Goal: Information Seeking & Learning: Check status

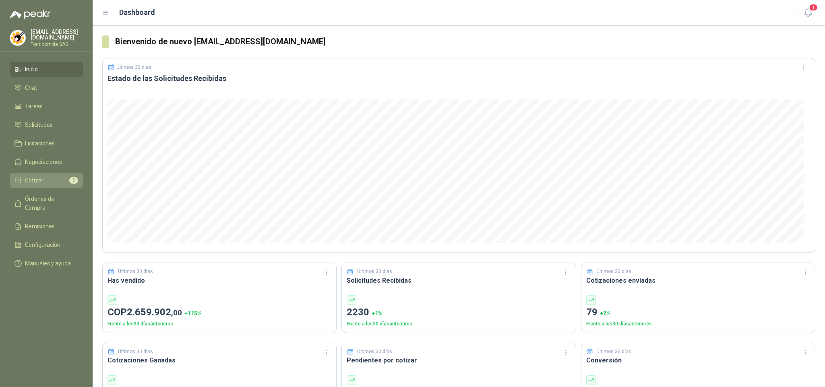
click at [61, 176] on li "Cotizar 5" at bounding box center [46, 180] width 64 height 9
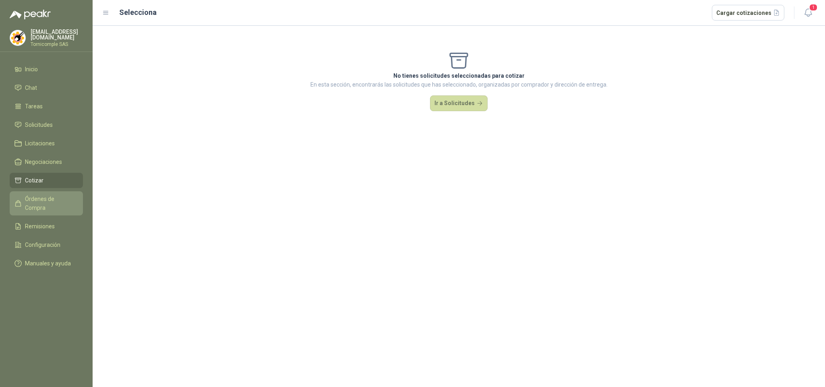
click at [56, 201] on span "Órdenes de Compra" at bounding box center [50, 203] width 50 height 18
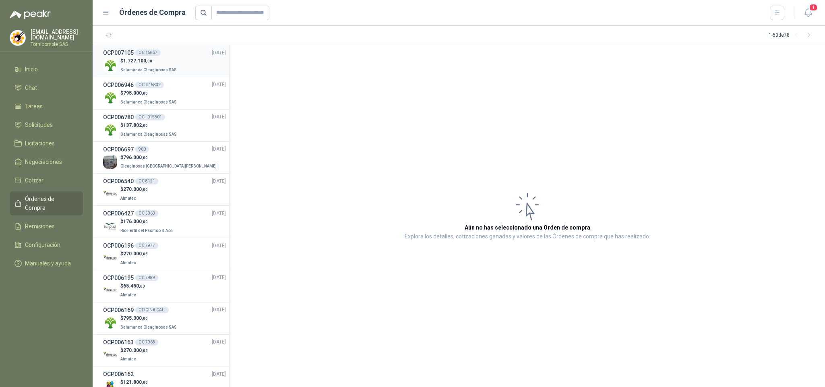
drag, startPoint x: 131, startPoint y: 75, endPoint x: 130, endPoint y: 69, distance: 6.2
click at [131, 75] on li "OCP007105 OC 15857 [DATE] $ 1.727.100 ,00 Salamanca Oleaginosas SAS" at bounding box center [161, 61] width 136 height 32
click at [130, 69] on span "Salamanca Oleaginosas SAS" at bounding box center [148, 70] width 56 height 4
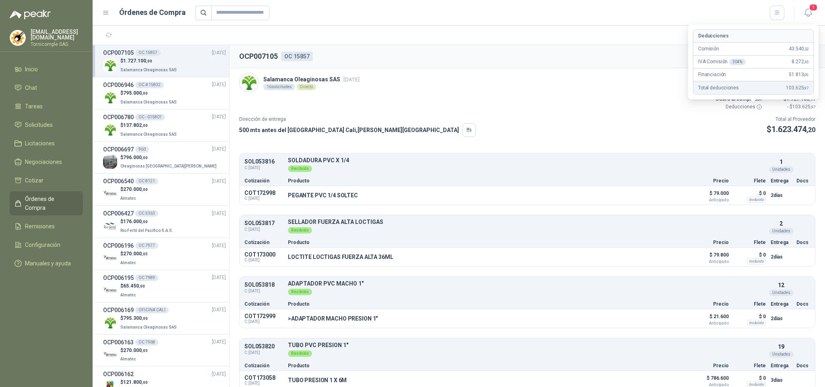
click at [756, 108] on icon at bounding box center [759, 107] width 6 height 6
click at [813, 8] on span "1" at bounding box center [813, 8] width 9 height 8
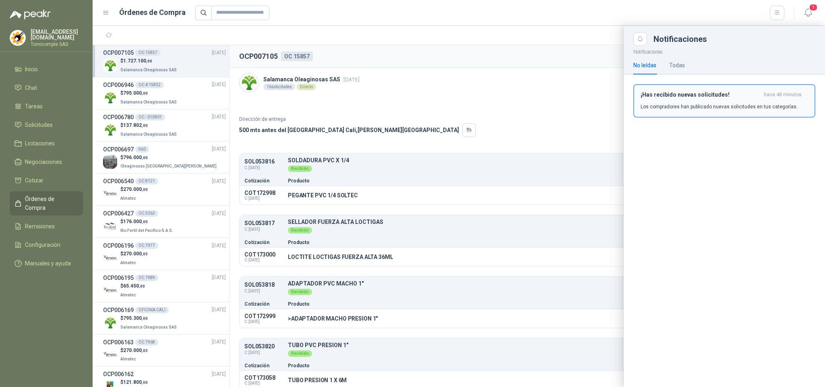
click at [773, 103] on p "Los compradores han publicado nuevas solicitudes en tus categorías." at bounding box center [718, 106] width 157 height 7
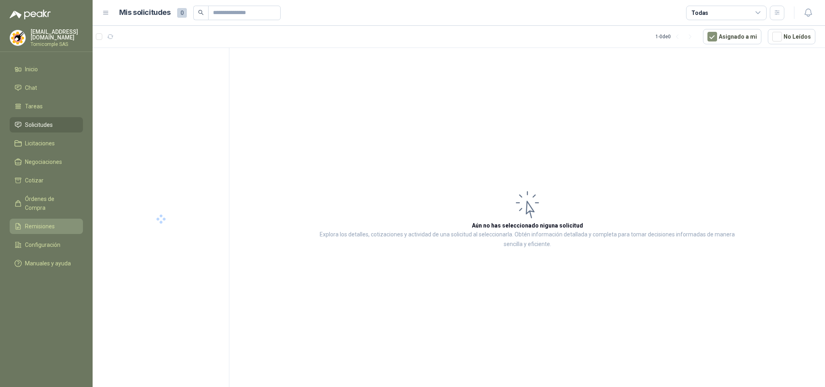
click at [42, 222] on span "Remisiones" at bounding box center [40, 226] width 30 height 9
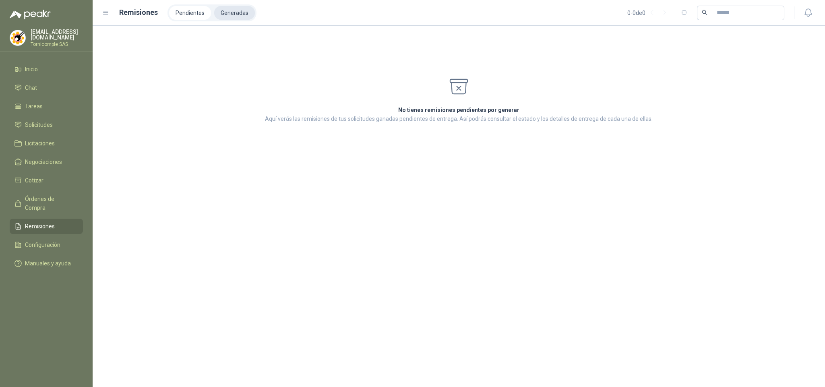
click at [241, 10] on li "Generadas" at bounding box center [234, 13] width 41 height 14
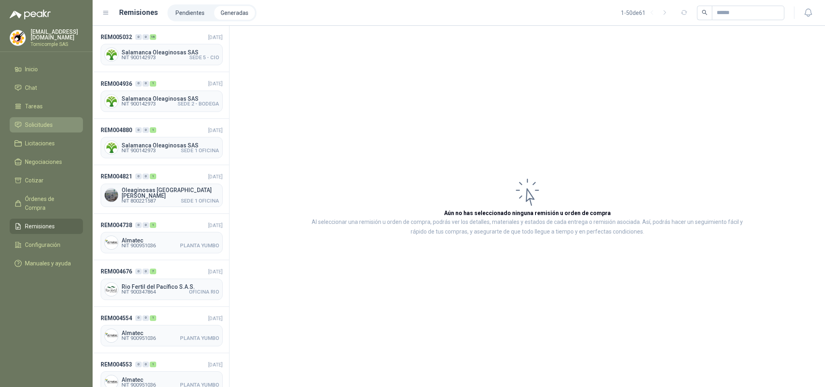
click at [51, 124] on span "Solicitudes" at bounding box center [39, 124] width 28 height 9
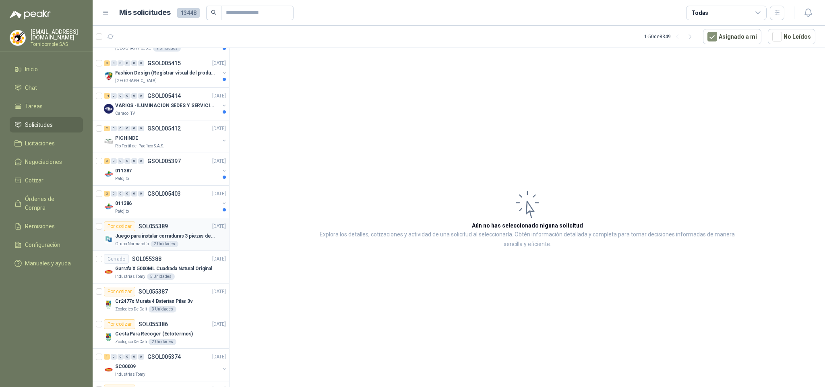
scroll to position [483, 0]
click at [184, 197] on div "2 0 0 0 0 0 GSOL005403 [DATE]" at bounding box center [166, 193] width 124 height 10
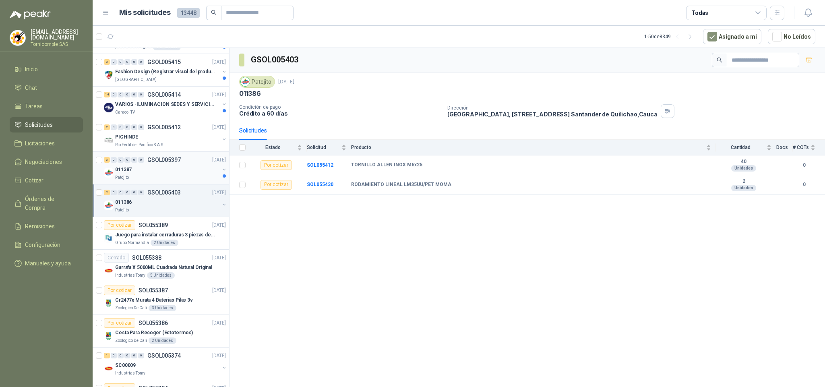
click at [178, 168] on div "011387" at bounding box center [167, 170] width 104 height 10
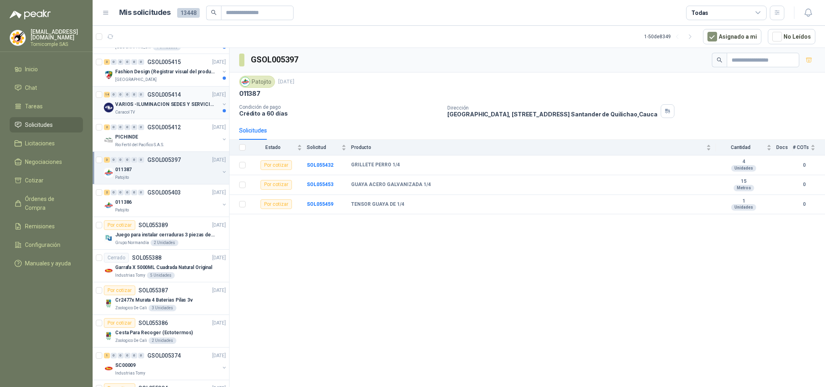
click at [178, 113] on div "Caracol TV" at bounding box center [167, 112] width 104 height 6
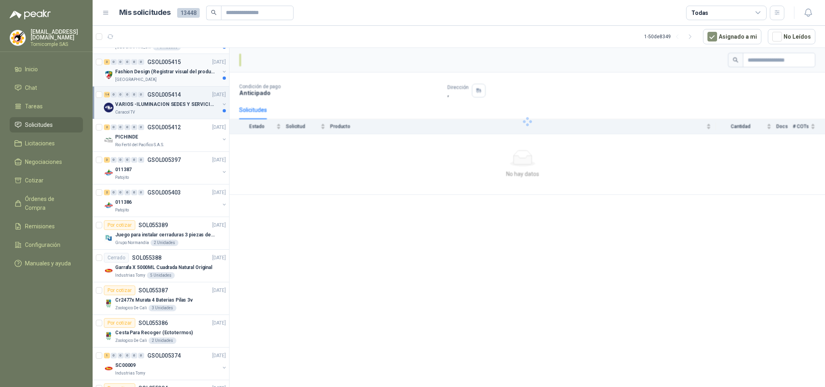
click at [181, 83] on div "[GEOGRAPHIC_DATA]" at bounding box center [167, 79] width 104 height 6
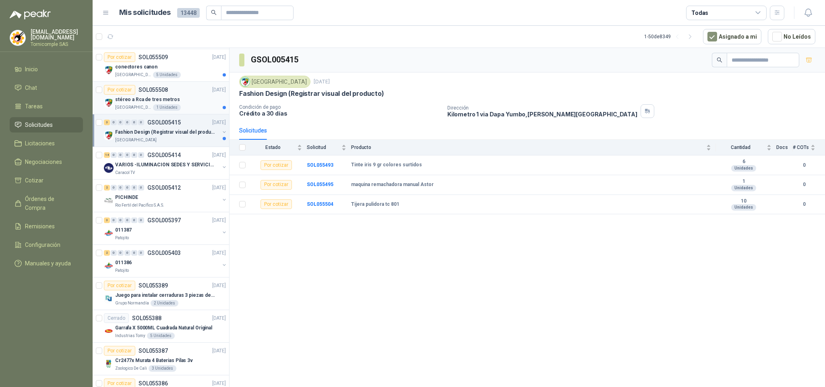
click at [193, 110] on div "[GEOGRAPHIC_DATA]" at bounding box center [170, 107] width 111 height 6
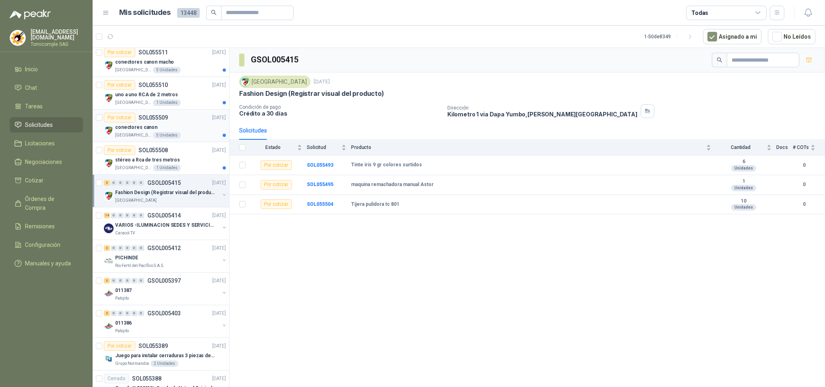
click at [186, 132] on div "conectores canon" at bounding box center [170, 127] width 111 height 10
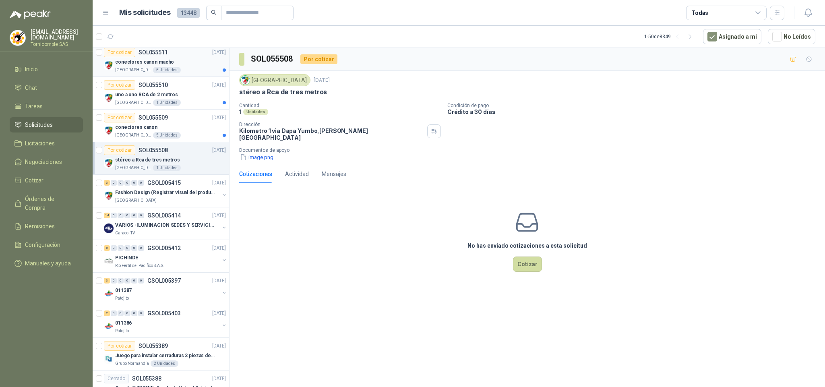
scroll to position [302, 0]
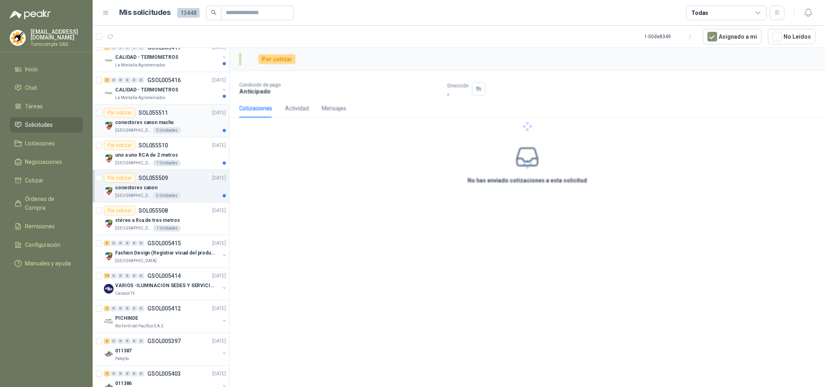
click at [185, 127] on div "conectores canon macho" at bounding box center [170, 123] width 111 height 10
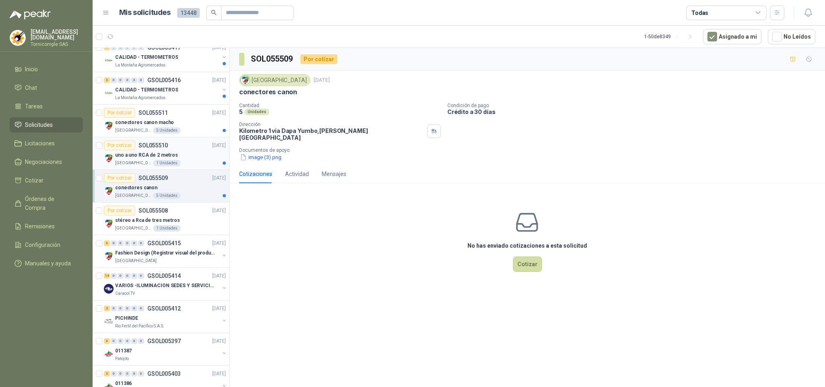
click at [183, 153] on div "uno a uno RCA de 2 metros" at bounding box center [170, 155] width 111 height 10
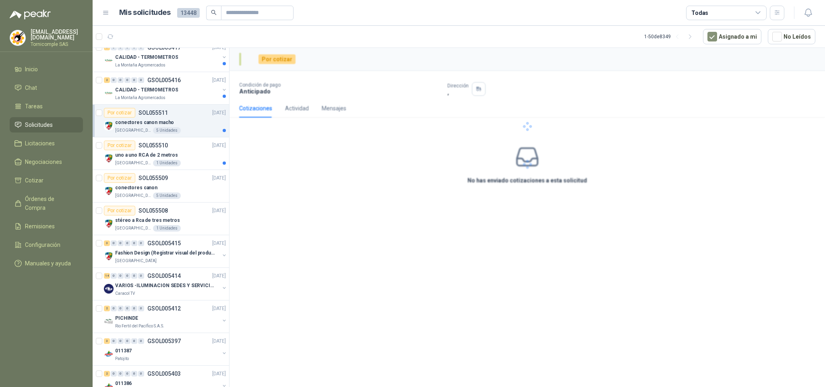
drag, startPoint x: 182, startPoint y: 116, endPoint x: 181, endPoint y: 112, distance: 4.0
click at [181, 116] on div "Por cotizar SOL055511 [DATE]" at bounding box center [165, 113] width 122 height 10
click at [185, 89] on div "CALIDAD - TERMOMETROS" at bounding box center [167, 90] width 104 height 10
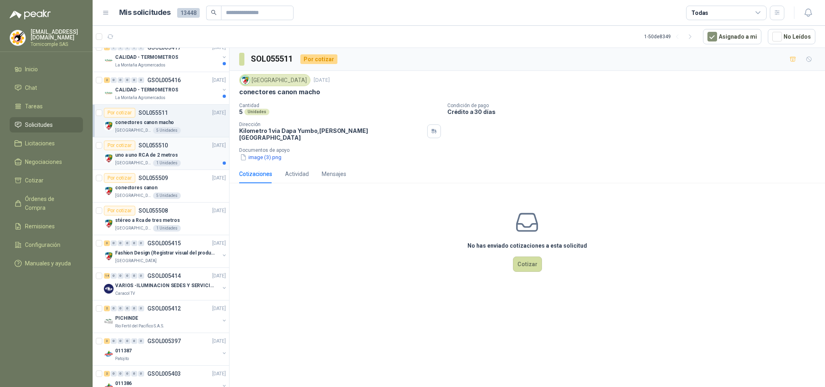
click at [180, 160] on div "uno a uno RCA de 2 metros" at bounding box center [170, 155] width 111 height 10
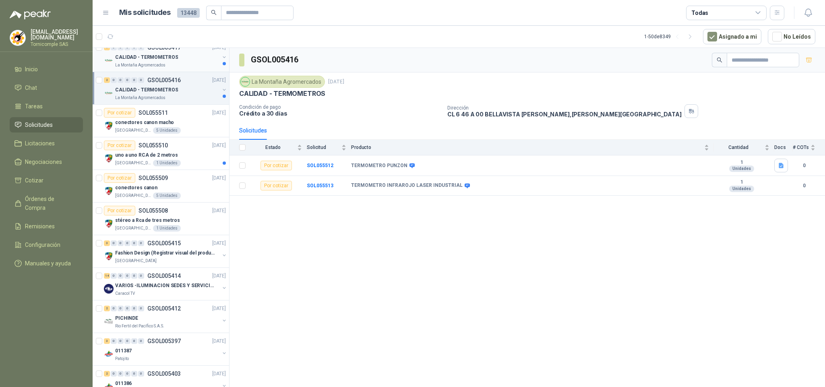
click at [185, 62] on div "CALIDAD - TERMOMETROS" at bounding box center [167, 57] width 104 height 10
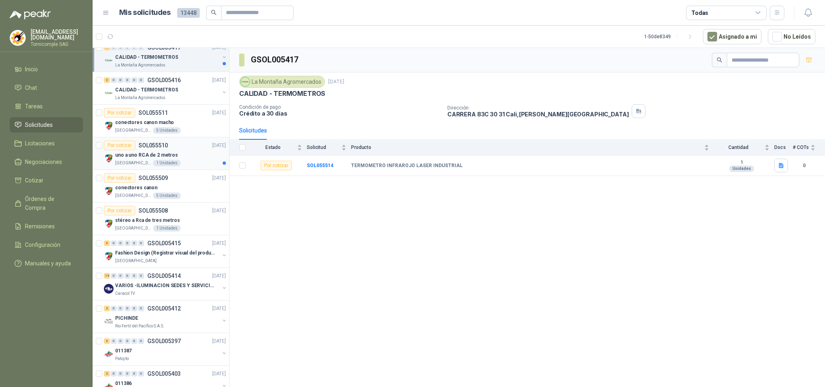
scroll to position [241, 0]
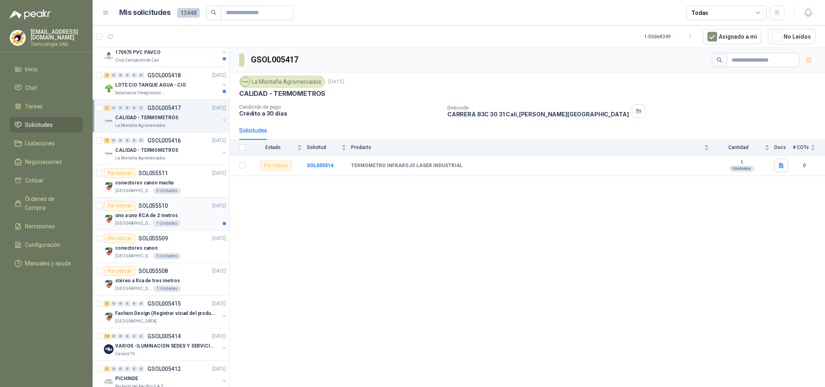
click at [185, 220] on div "uno a uno RCA de 2 metros" at bounding box center [170, 215] width 111 height 10
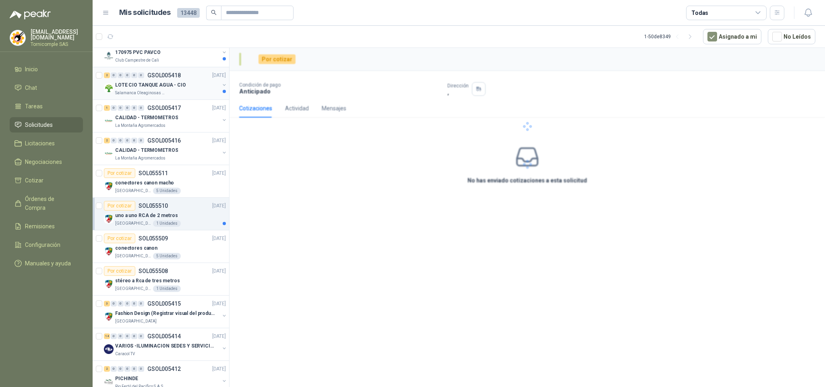
click at [181, 92] on div "Salamanca Oleaginosas SAS" at bounding box center [167, 93] width 104 height 6
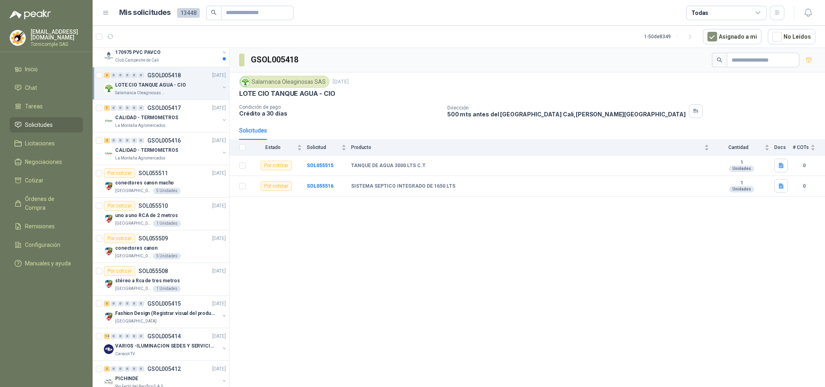
scroll to position [181, 0]
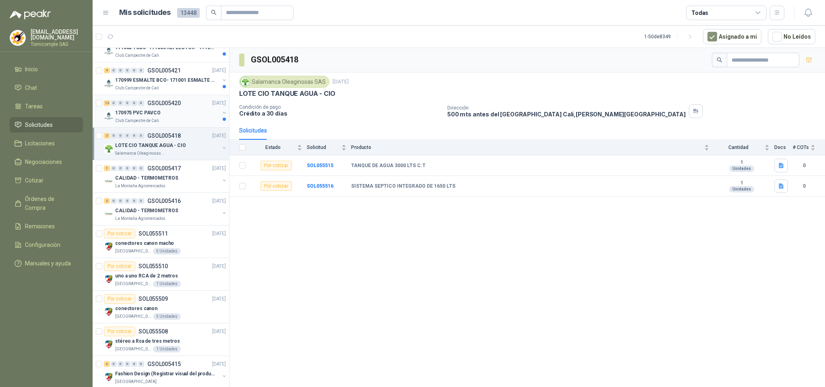
click at [174, 121] on div "Club Campestre de Cali" at bounding box center [167, 121] width 104 height 6
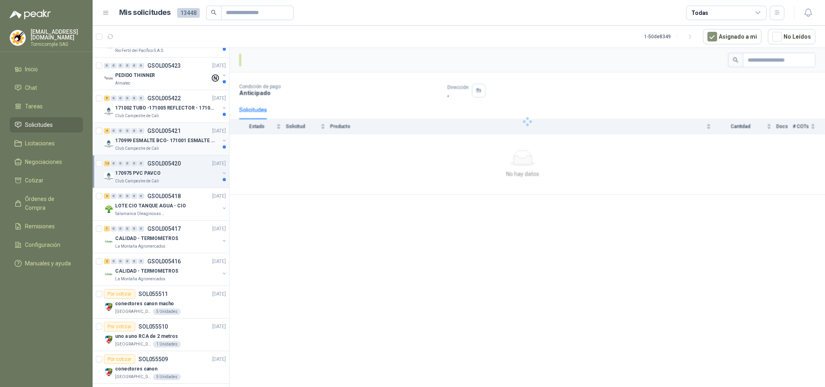
click at [171, 144] on p "170999 ESMALTE BCO- 171001 ESMALTE GRIS" at bounding box center [165, 141] width 100 height 8
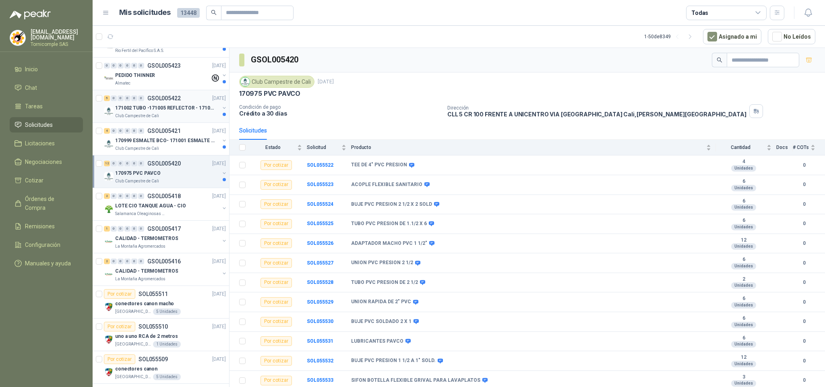
click at [183, 109] on p "171002 TUBO -171005 REFLECTOR - 171007 PANEL" at bounding box center [165, 108] width 100 height 8
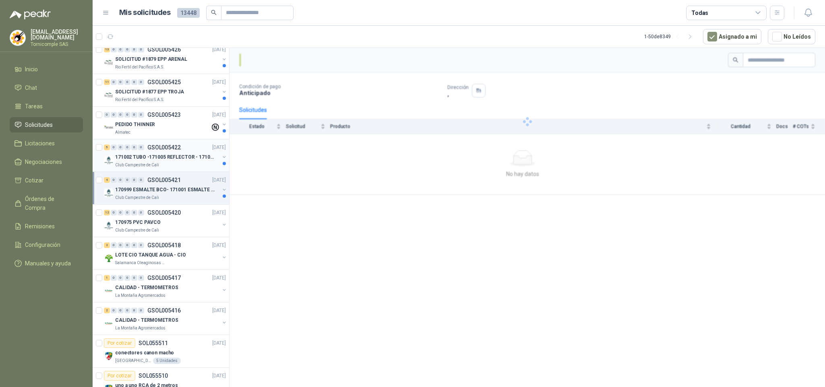
scroll to position [60, 0]
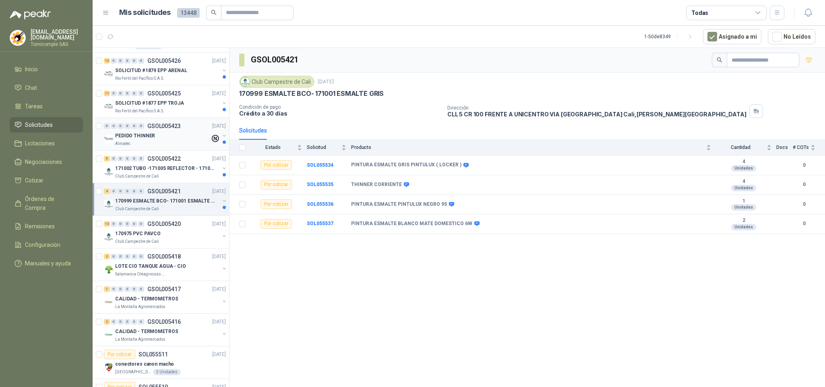
click at [178, 127] on p "GSOL005423" at bounding box center [163, 126] width 33 height 6
click at [179, 111] on div "Rio Fertil del Pacífico S.A.S." at bounding box center [167, 111] width 104 height 6
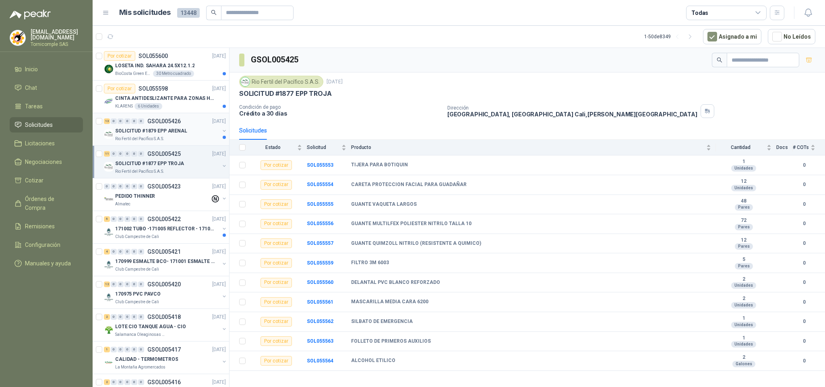
click at [171, 133] on p "SOLICITUD #1879 EPP ARENAL" at bounding box center [151, 131] width 72 height 8
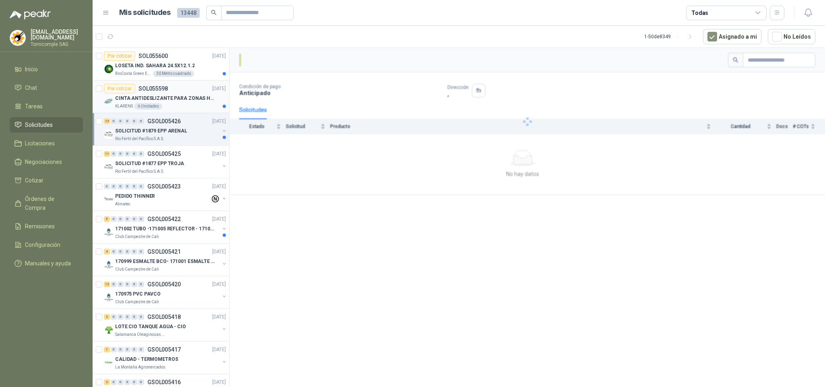
click at [175, 103] on div "KLARENS 6 Unidades" at bounding box center [170, 106] width 111 height 6
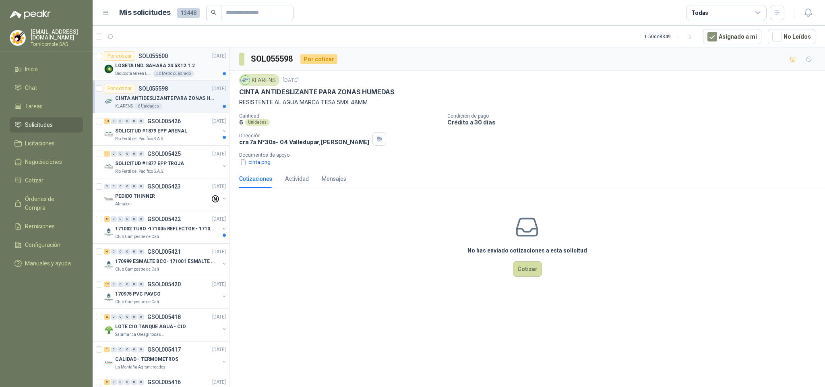
click at [180, 75] on div "30 Metro cuadrado" at bounding box center [173, 73] width 41 height 6
click at [188, 224] on div "5 0 0 0 0 0 GSOL005422 [DATE]" at bounding box center [166, 219] width 124 height 10
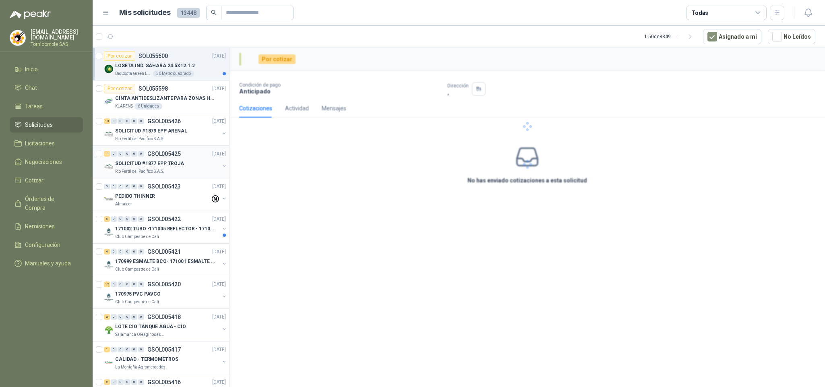
click at [169, 195] on div "PEDIDO THINNER" at bounding box center [162, 196] width 95 height 10
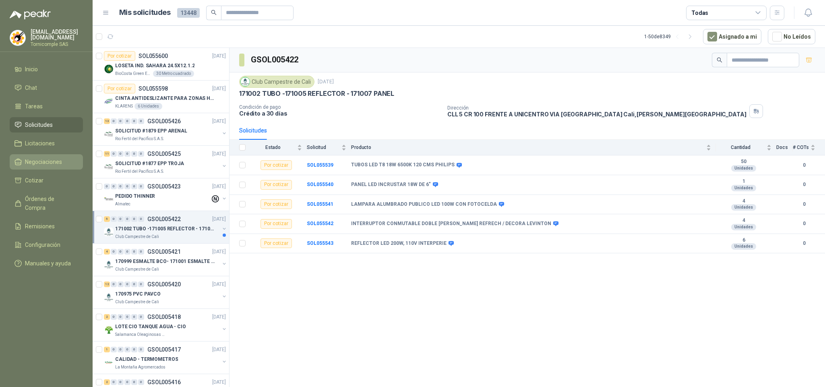
click at [77, 161] on li "Negociaciones" at bounding box center [46, 161] width 64 height 9
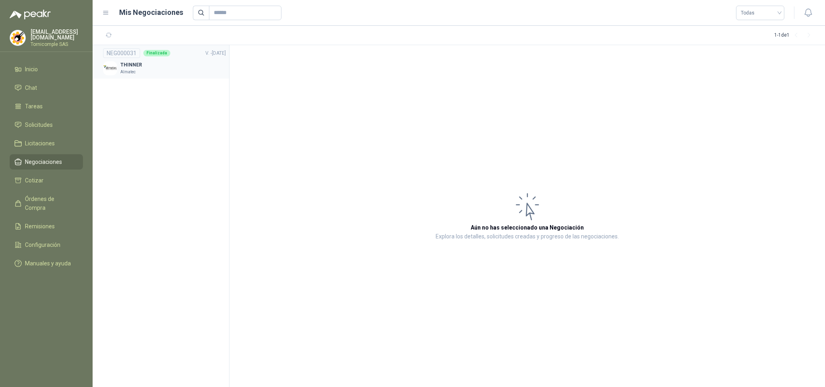
click at [155, 68] on div "THINNER Almatec" at bounding box center [164, 68] width 123 height 14
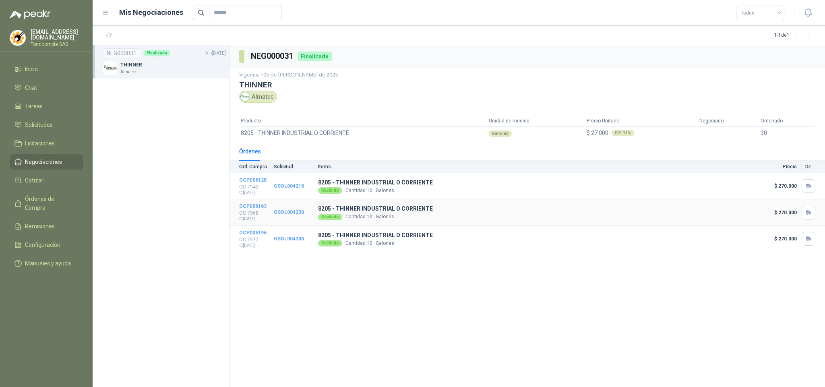
click at [405, 202] on td "8205 - THINNER INDUSTRIAL O CORRIENTE Recibido Cantidad: 10 Galones" at bounding box center [533, 212] width 431 height 27
click at [42, 104] on li "Tareas" at bounding box center [46, 106] width 64 height 9
click at [42, 132] on ul "Inicio Chat Tareas Solicitudes Licitaciones Negociaciones Cotizar Órdenes de Co…" at bounding box center [46, 168] width 93 height 212
